Goal: Task Accomplishment & Management: Complete application form

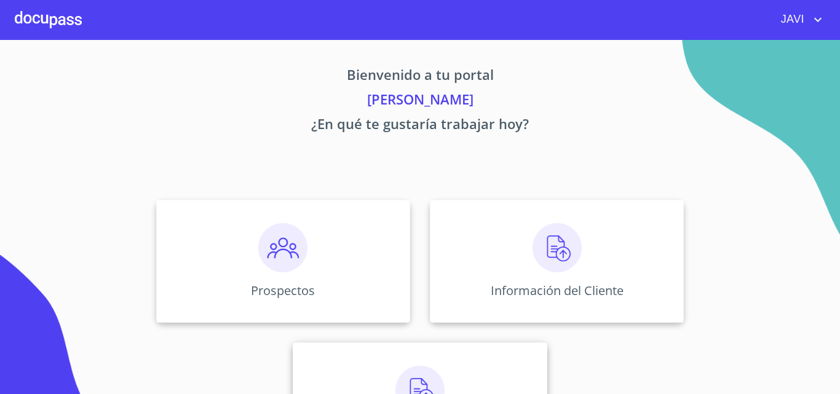
click at [419, 381] on img at bounding box center [419, 390] width 49 height 49
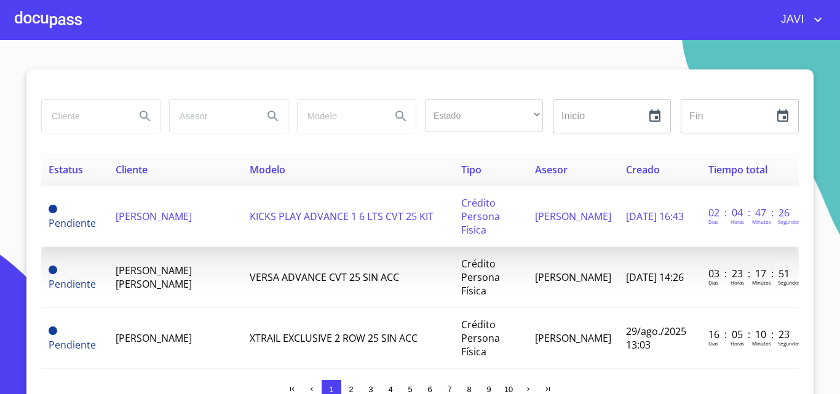
click at [169, 211] on span "[PERSON_NAME]" at bounding box center [154, 217] width 76 height 14
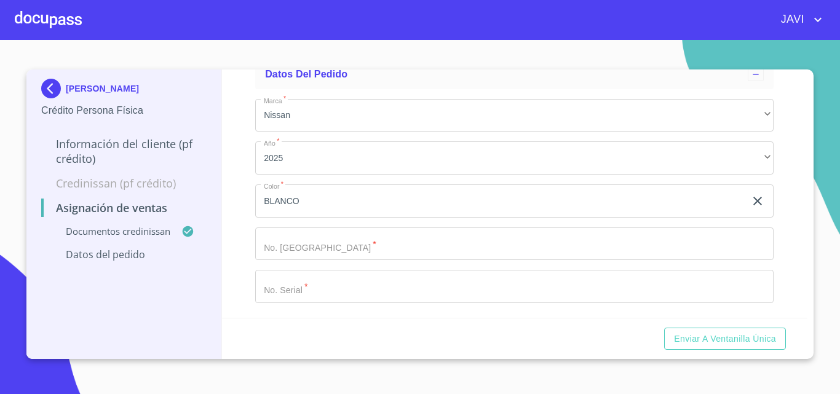
scroll to position [369, 0]
drag, startPoint x: 748, startPoint y: 221, endPoint x: 612, endPoint y: 231, distance: 135.6
click at [750, 208] on icon "clear input" at bounding box center [757, 201] width 15 height 15
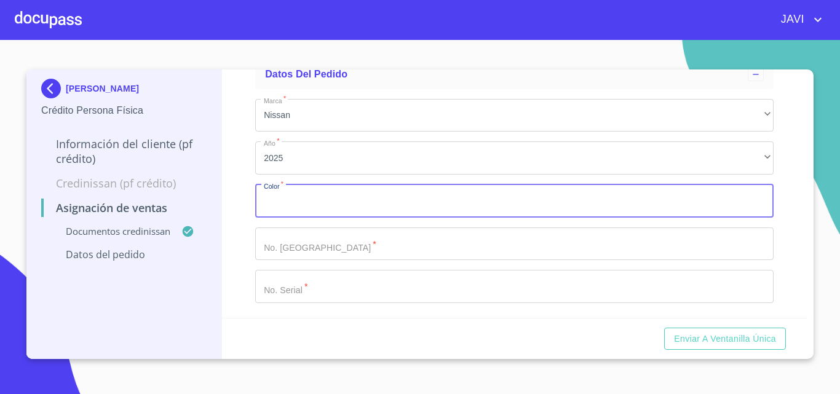
click at [290, 218] on input "Marca   *" at bounding box center [514, 200] width 518 height 33
type input "GRIS VOLCANICO"
click at [319, 261] on input "Marca   *" at bounding box center [514, 243] width 518 height 33
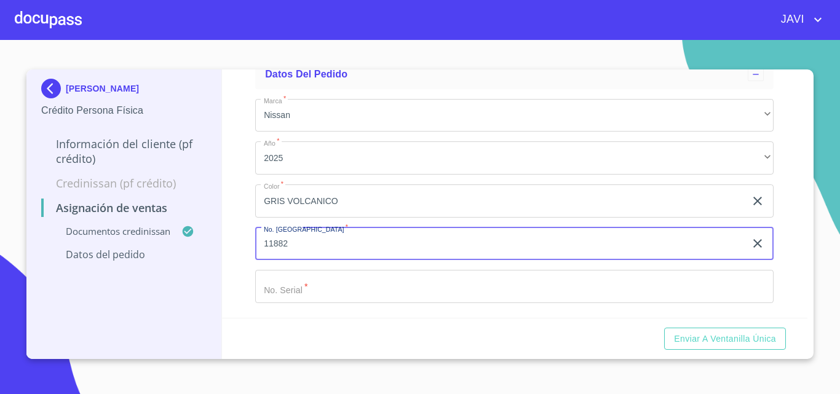
type input "11882"
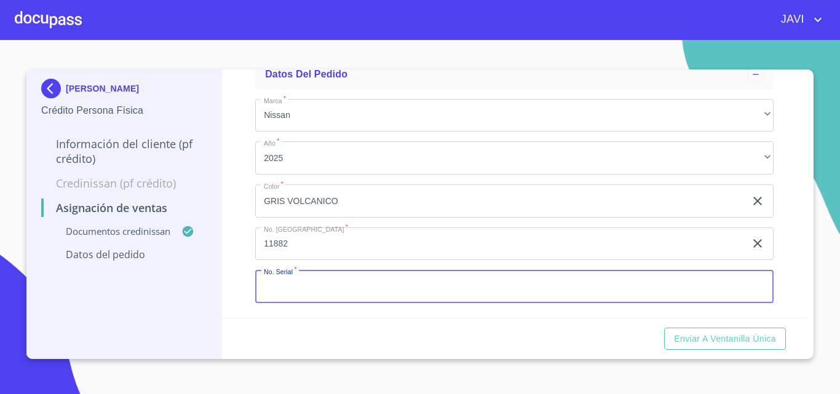
click at [302, 303] on input "Marca   *" at bounding box center [514, 286] width 518 height 33
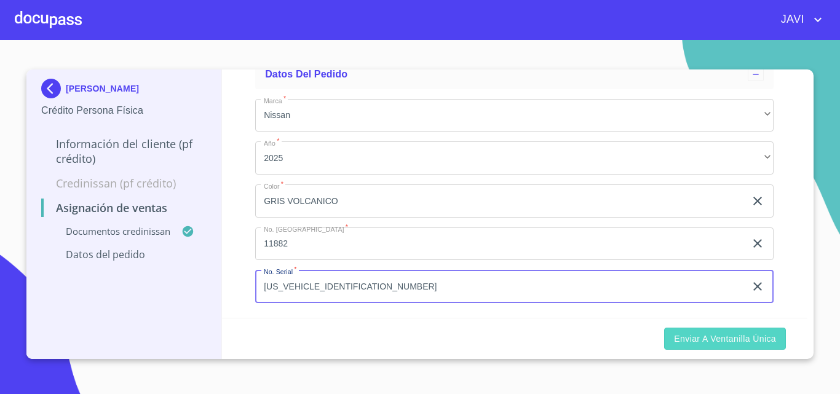
type input "[US_VEHICLE_IDENTIFICATION_NUMBER]"
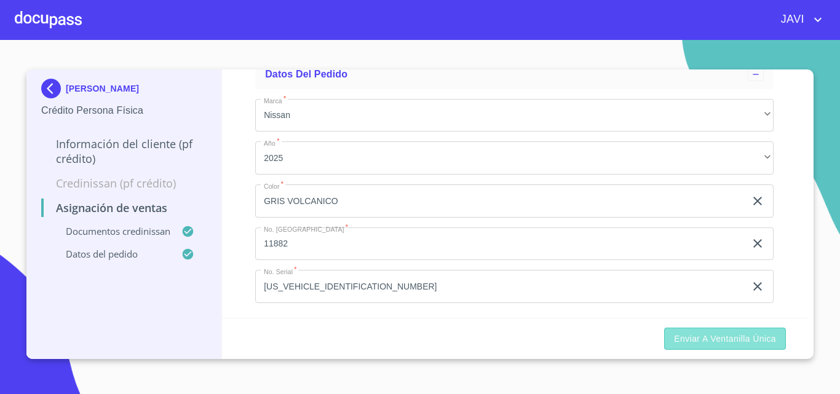
click at [728, 340] on span "Enviar a Ventanilla única" at bounding box center [725, 338] width 102 height 15
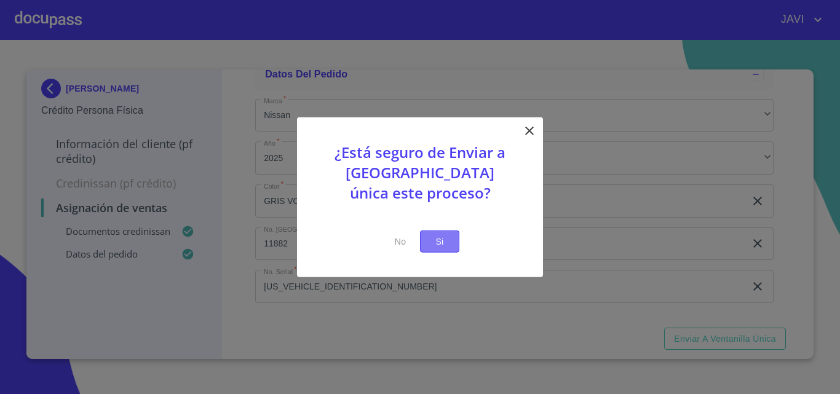
click at [449, 239] on button "Si" at bounding box center [439, 241] width 39 height 23
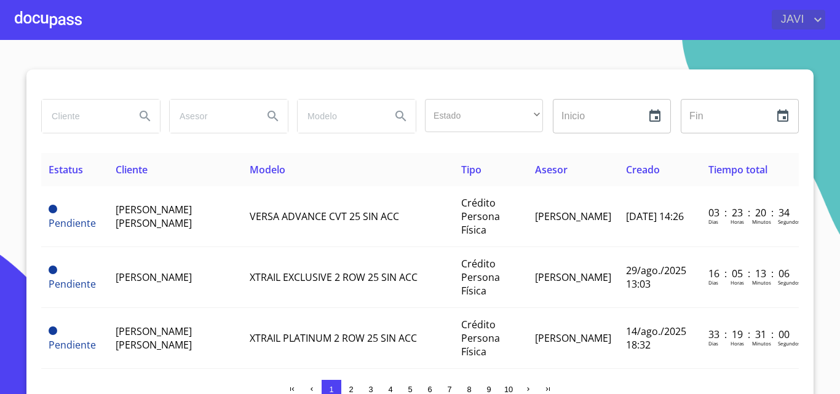
click at [815, 17] on icon "account of current user" at bounding box center [817, 19] width 15 height 15
click at [812, 30] on li "Salir" at bounding box center [805, 26] width 40 height 22
